Goal: Task Accomplishment & Management: Manage account settings

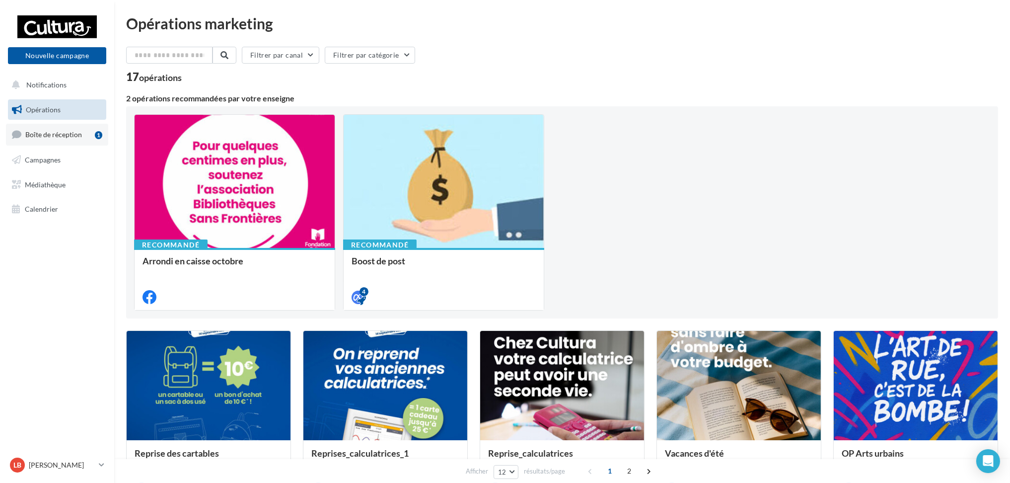
click at [65, 139] on link "Boîte de réception 1" at bounding box center [57, 134] width 102 height 21
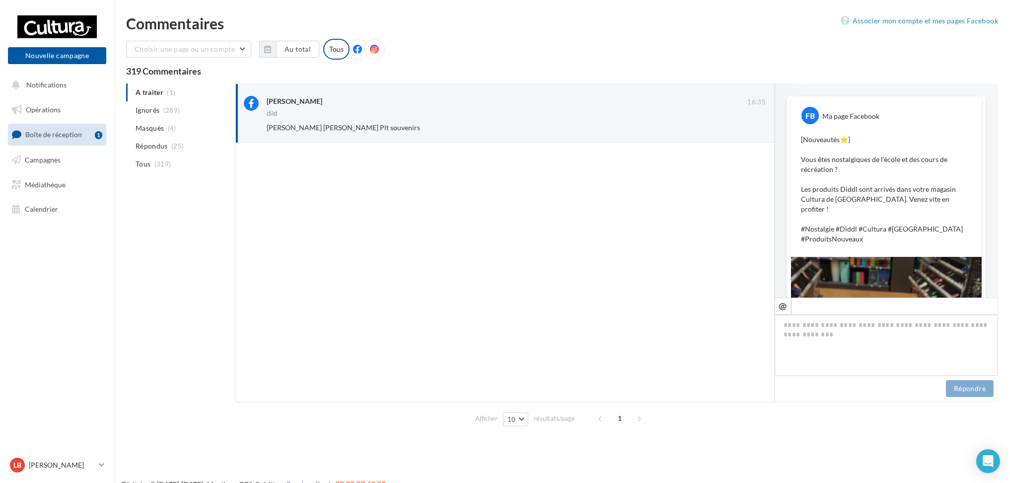
scroll to position [173, 0]
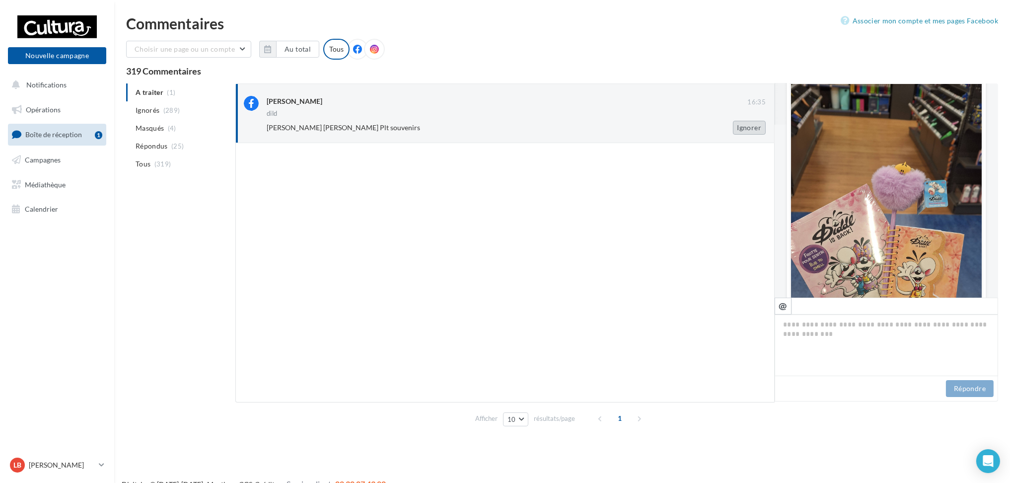
click at [756, 128] on button "Ignorer" at bounding box center [749, 128] width 33 height 14
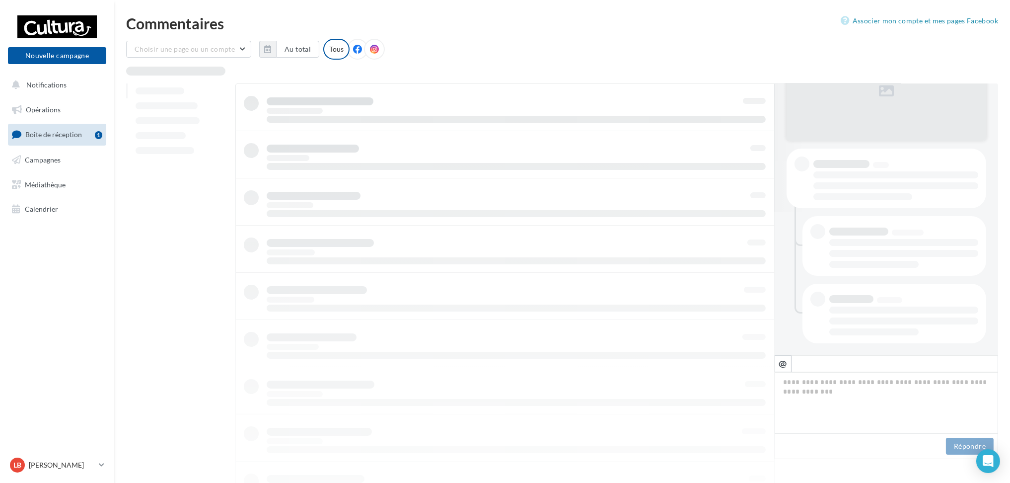
scroll to position [144, 0]
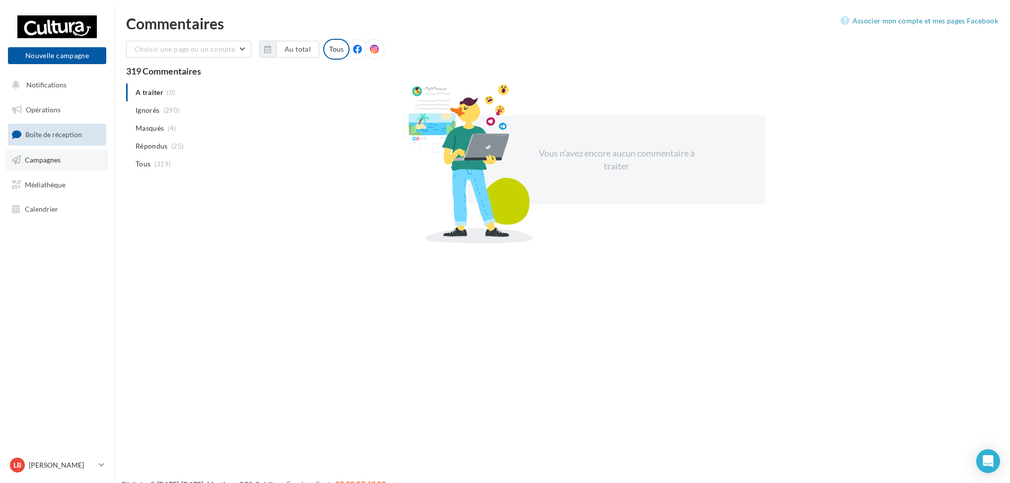
click at [59, 162] on span "Campagnes" at bounding box center [43, 159] width 36 height 8
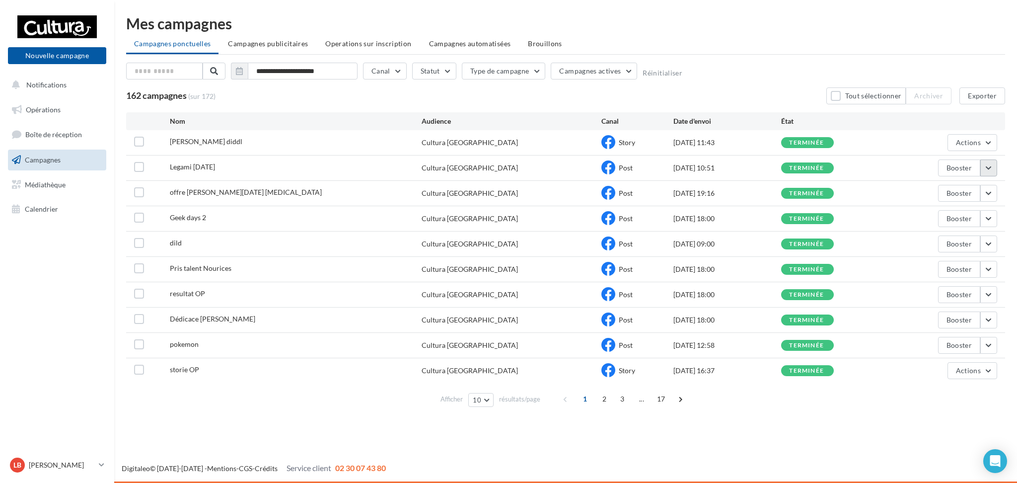
click at [993, 165] on button "button" at bounding box center [989, 167] width 17 height 17
click at [956, 194] on button "Voir les résultats" at bounding box center [947, 191] width 99 height 26
